Goal: Task Accomplishment & Management: Manage account settings

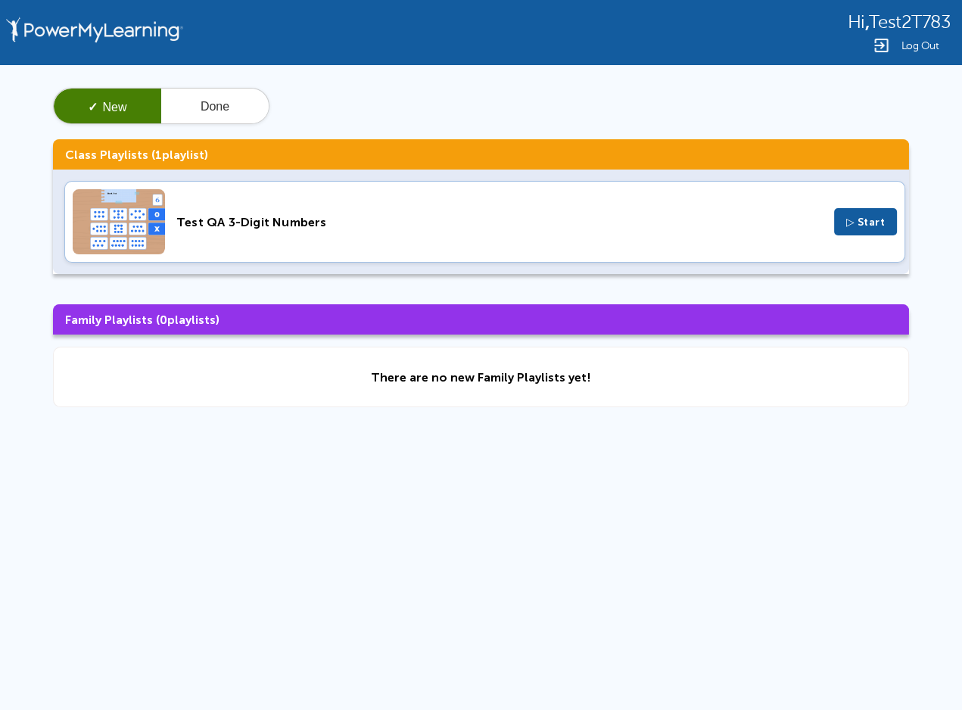
click at [309, 222] on div "Test QA 3-Digit Numbers" at bounding box center [499, 222] width 646 height 14
click at [919, 41] on span "Log Out" at bounding box center [920, 45] width 38 height 11
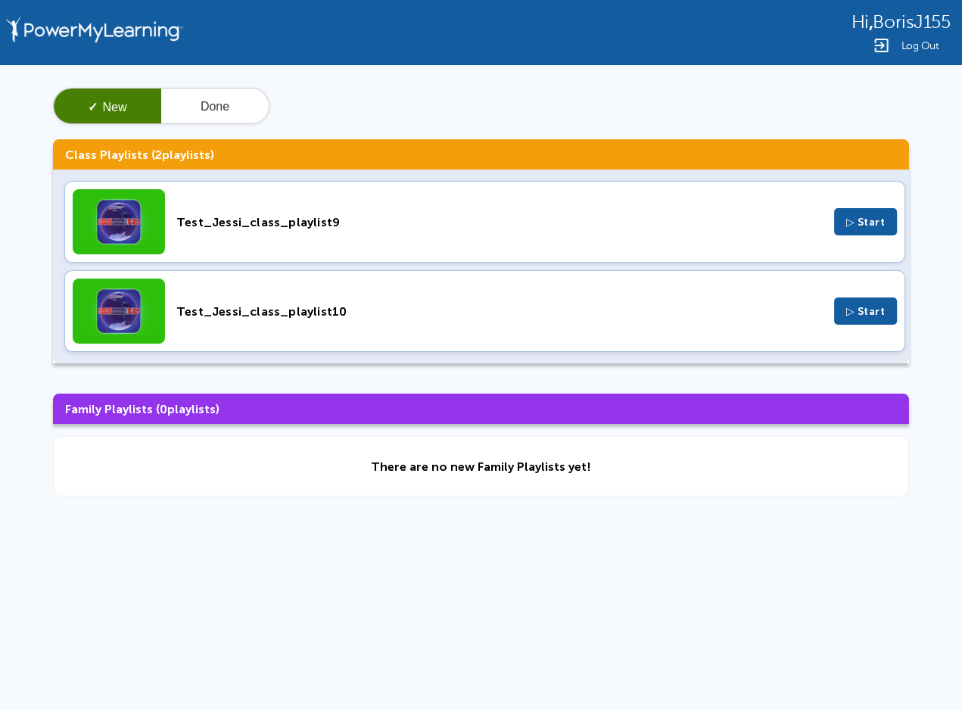
click at [939, 204] on div "✓ New Done Class Playlists ( 2 playlists) Test_Jessi_class_playlist9 ▷ Start Te…" at bounding box center [481, 292] width 962 height 454
click at [923, 45] on span "Log Out" at bounding box center [920, 45] width 38 height 11
click at [919, 52] on div "Log Out" at bounding box center [900, 45] width 98 height 18
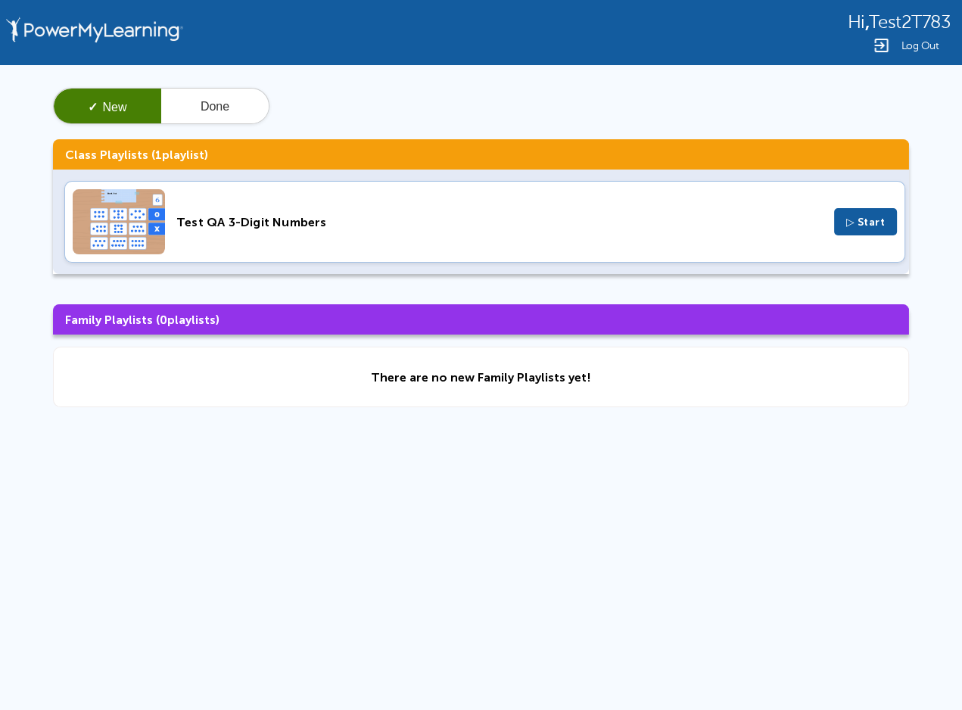
click at [928, 52] on div "Log Out" at bounding box center [899, 45] width 102 height 18
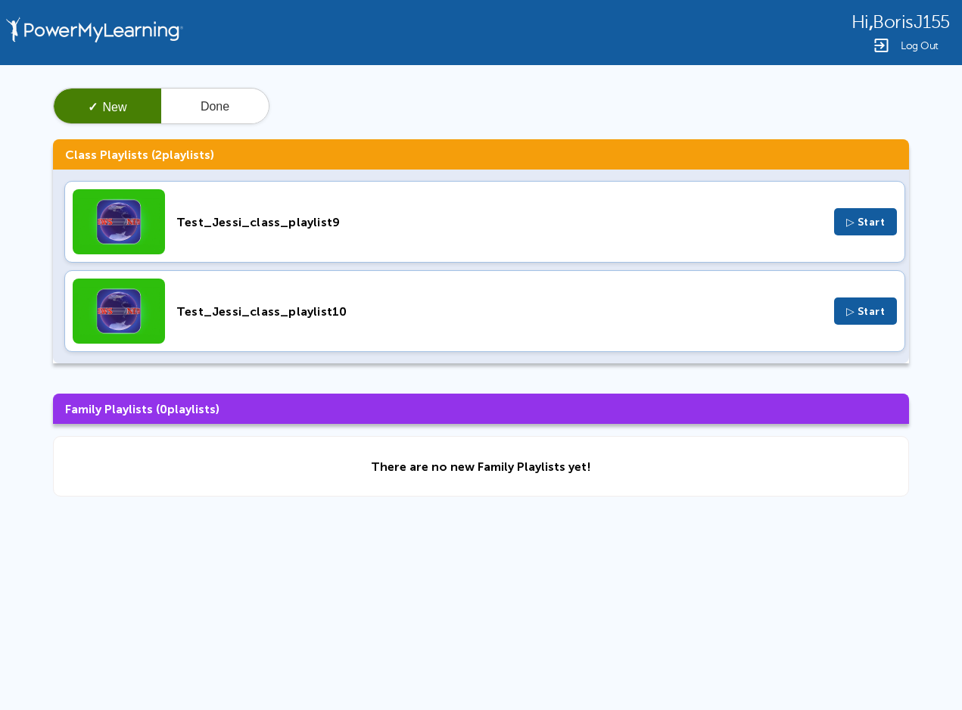
click at [929, 43] on span "Log Out" at bounding box center [920, 45] width 38 height 11
